Goal: Submit feedback/report problem: Submit feedback/report problem

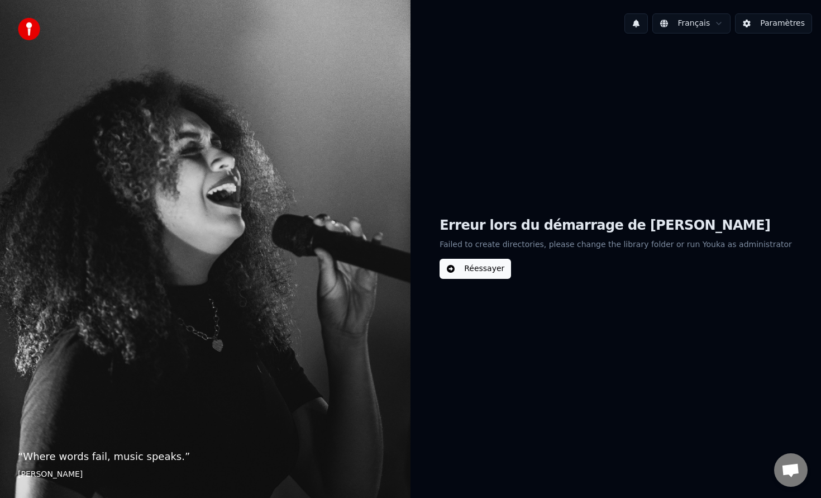
click at [503, 267] on button "Réessayer" at bounding box center [476, 269] width 72 height 20
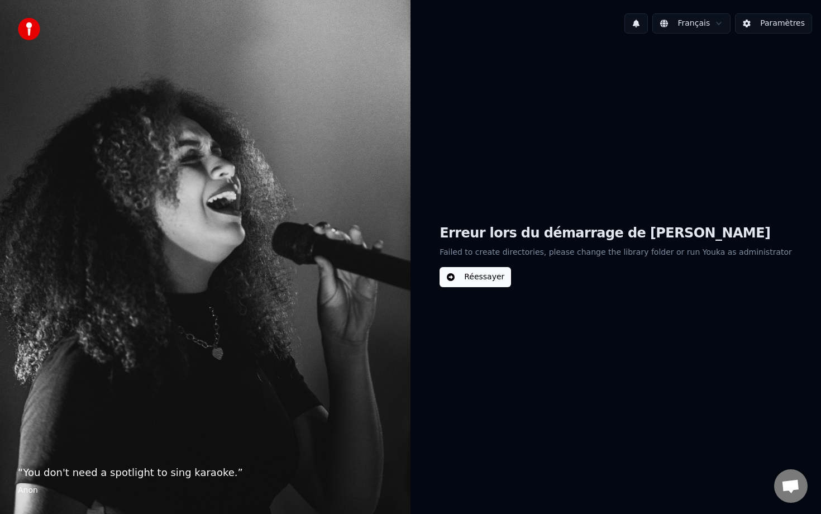
click at [783, 483] on span "Ouvrir le chat" at bounding box center [790, 487] width 18 height 16
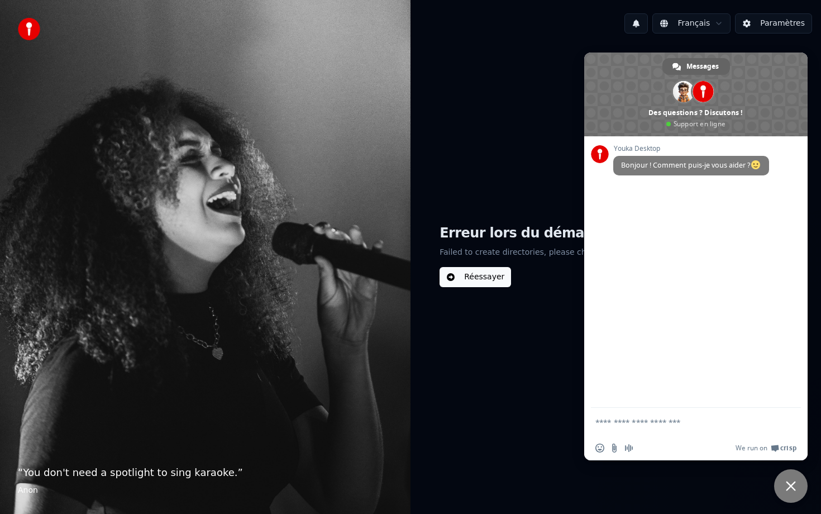
click at [776, 13] on button "Paramètres" at bounding box center [773, 23] width 77 height 20
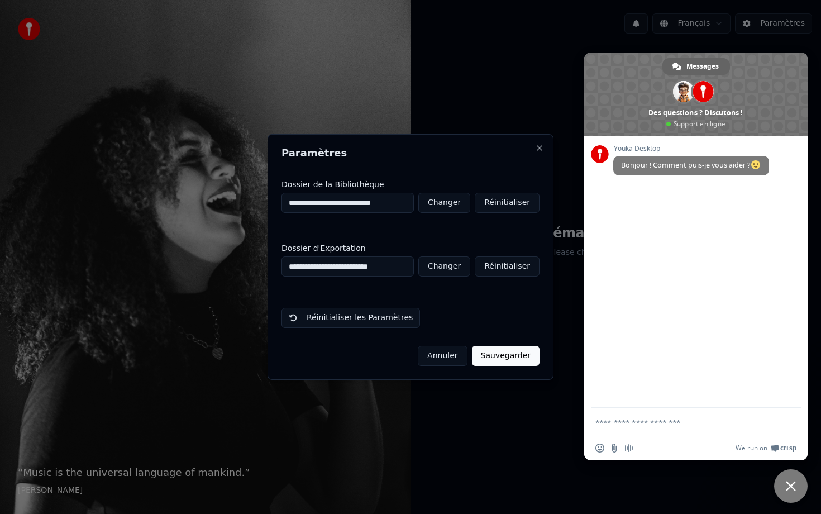
click at [442, 356] on button "Annuler" at bounding box center [442, 356] width 49 height 20
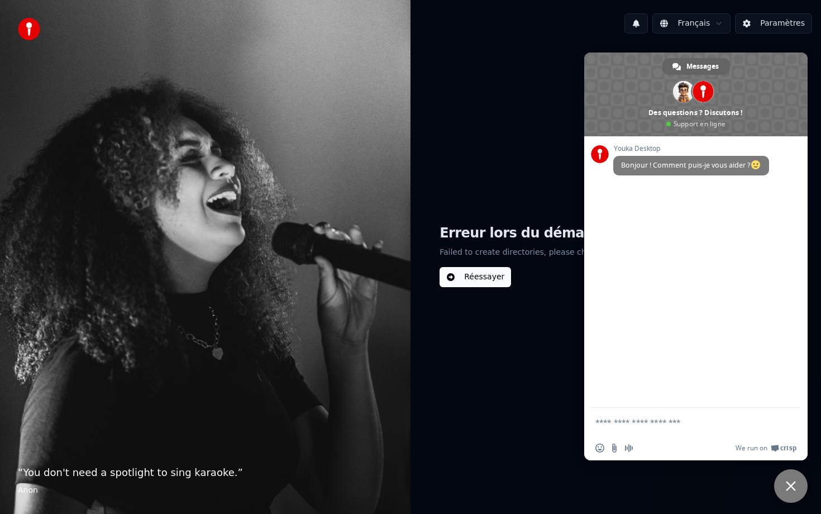
click at [792, 486] on span "Fermer le chat" at bounding box center [791, 486] width 10 height 10
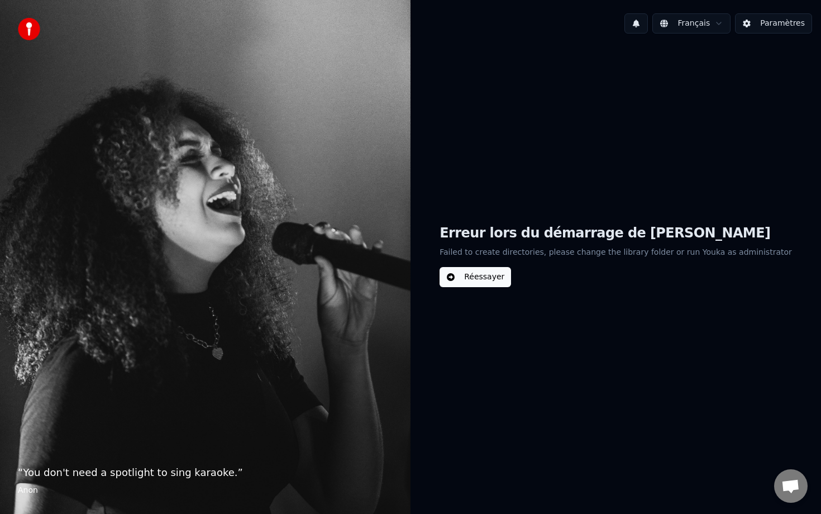
click at [487, 280] on button "Réessayer" at bounding box center [476, 277] width 72 height 20
click at [765, 24] on button "Paramètres" at bounding box center [773, 23] width 77 height 20
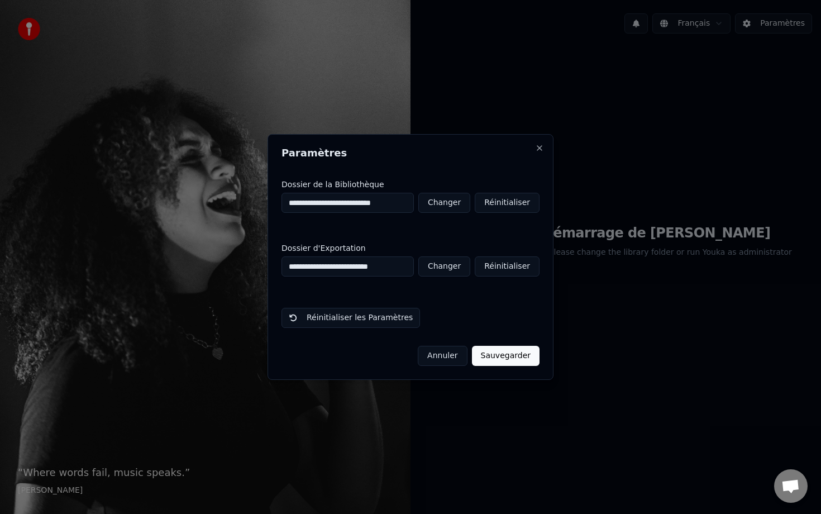
click at [535, 151] on h2 "Paramètres" at bounding box center [411, 153] width 258 height 10
click at [538, 148] on button "Close" at bounding box center [539, 148] width 9 height 9
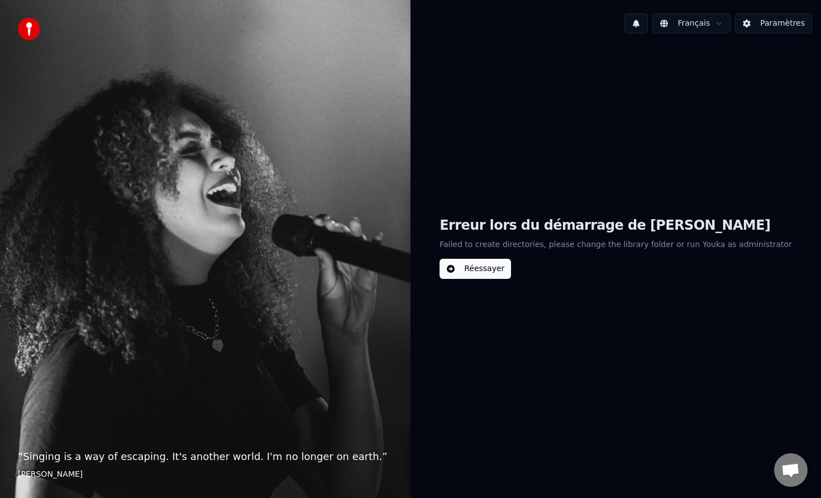
click at [781, 26] on button "Paramètres" at bounding box center [773, 23] width 77 height 20
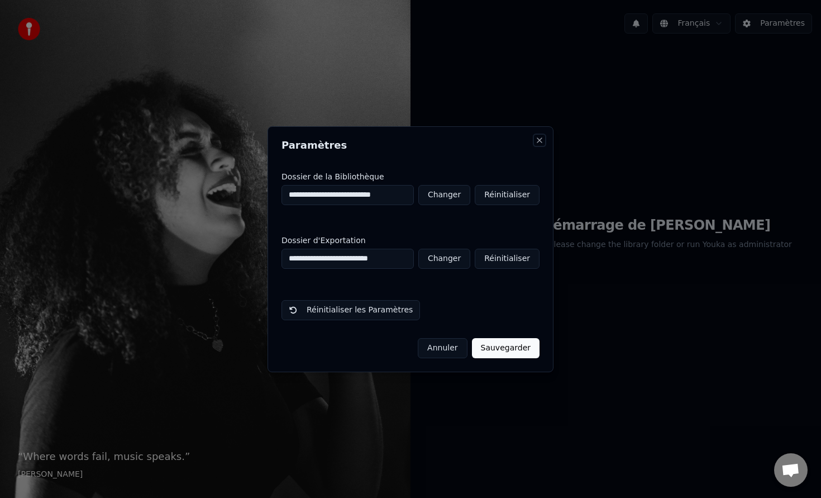
click at [540, 141] on button "Close" at bounding box center [539, 140] width 9 height 9
